Goal: Transaction & Acquisition: Purchase product/service

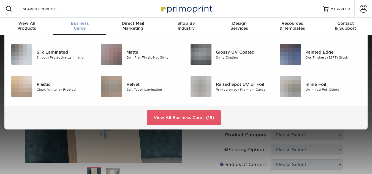
click at [82, 21] on span "Business" at bounding box center [79, 23] width 53 height 5
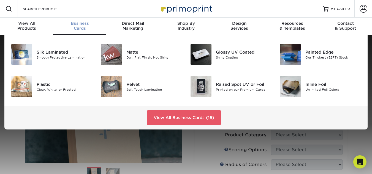
click at [82, 21] on span "Business" at bounding box center [79, 23] width 53 height 5
click at [160, 116] on link "View All Business Cards (16)" at bounding box center [184, 117] width 74 height 15
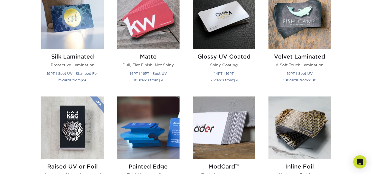
scroll to position [290, 0]
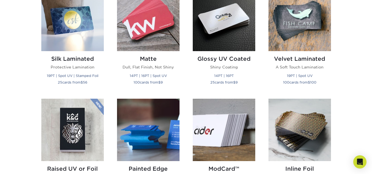
drag, startPoint x: 375, startPoint y: 15, endPoint x: 376, endPoint y: 52, distance: 36.4
click at [154, 33] on img at bounding box center [148, 20] width 63 height 63
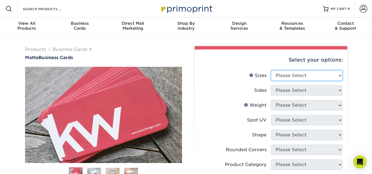
click at [338, 74] on select "Please Select 1.5" x 3.5" - Mini 1.75" x 3.5" - Mini 2" x 2" - Square 2" x 3" -…" at bounding box center [307, 76] width 72 height 10
select select "2.00x2.00"
click at [271, 71] on select "Please Select 1.5" x 3.5" - Mini 1.75" x 3.5" - Mini 2" x 2" - Square 2" x 3" -…" at bounding box center [307, 76] width 72 height 10
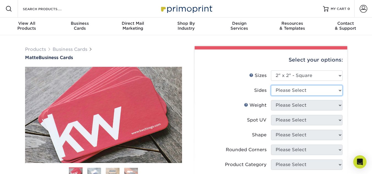
click at [336, 90] on select "Please Select Print Both Sides Print Front Only" at bounding box center [307, 90] width 72 height 10
select select "13abbda7-1d64-4f25-8bb2-c179b224825d"
click at [271, 85] on select "Please Select Print Both Sides Print Front Only" at bounding box center [307, 90] width 72 height 10
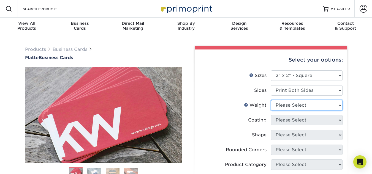
click at [330, 106] on select "Please Select 14PT 16PT" at bounding box center [307, 105] width 72 height 10
select select "14PT"
click at [271, 100] on select "Please Select 14PT 16PT" at bounding box center [307, 105] width 72 height 10
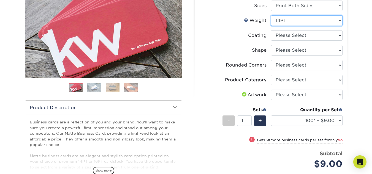
scroll to position [78, 0]
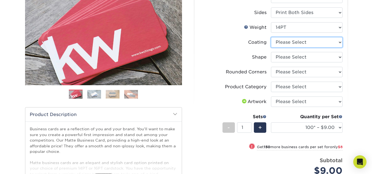
click at [338, 43] on select at bounding box center [307, 42] width 72 height 10
select select "121bb7b5-3b4d-429f-bd8d-bbf80e953313"
click at [271, 37] on select at bounding box center [307, 42] width 72 height 10
select select "-1"
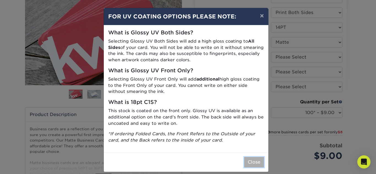
click at [252, 161] on button "Close" at bounding box center [254, 162] width 20 height 10
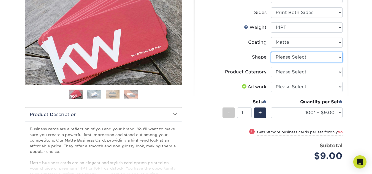
click at [341, 60] on select "Please Select Standard" at bounding box center [307, 57] width 72 height 10
select select "standard"
click at [271, 52] on select "Please Select Standard" at bounding box center [307, 57] width 72 height 10
select select "-1"
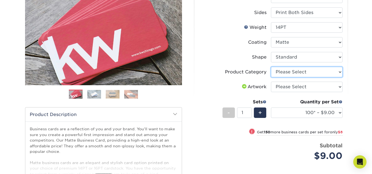
click at [340, 71] on select "Please Select Business Cards" at bounding box center [307, 72] width 72 height 10
select select "3b5148f1-0588-4f88-a218-97bcfdce65c1"
click at [271, 67] on select "Please Select Business Cards" at bounding box center [307, 72] width 72 height 10
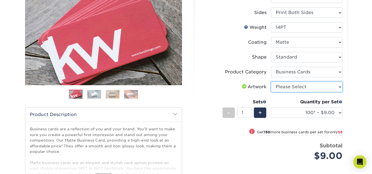
click at [338, 88] on select "Please Select I will upload files I need a design - $100" at bounding box center [307, 87] width 72 height 10
click at [358, 106] on div "Products Business Cards Matte Business Cards Previous Next 100 $ 9" at bounding box center [186, 106] width 372 height 298
